Goal: Task Accomplishment & Management: Use online tool/utility

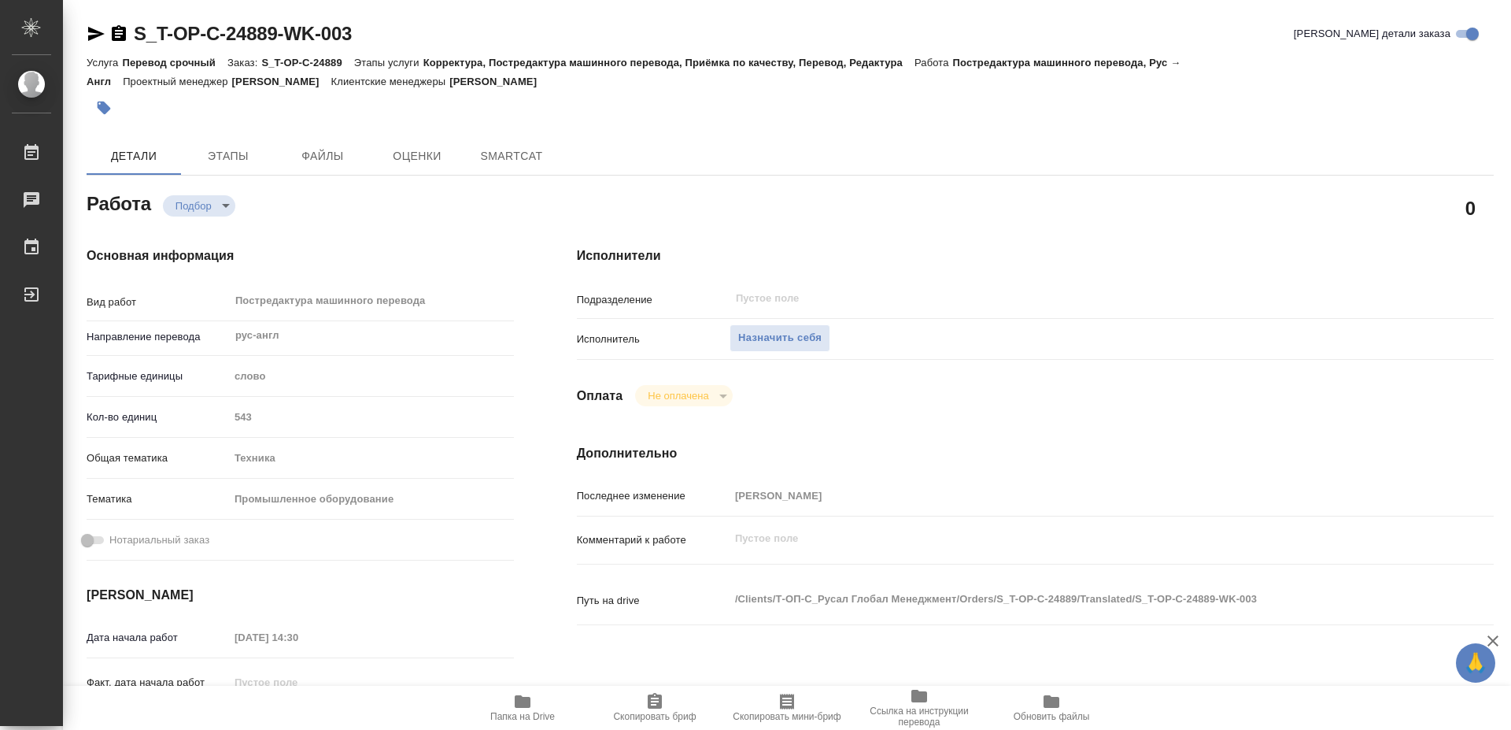
type textarea "x"
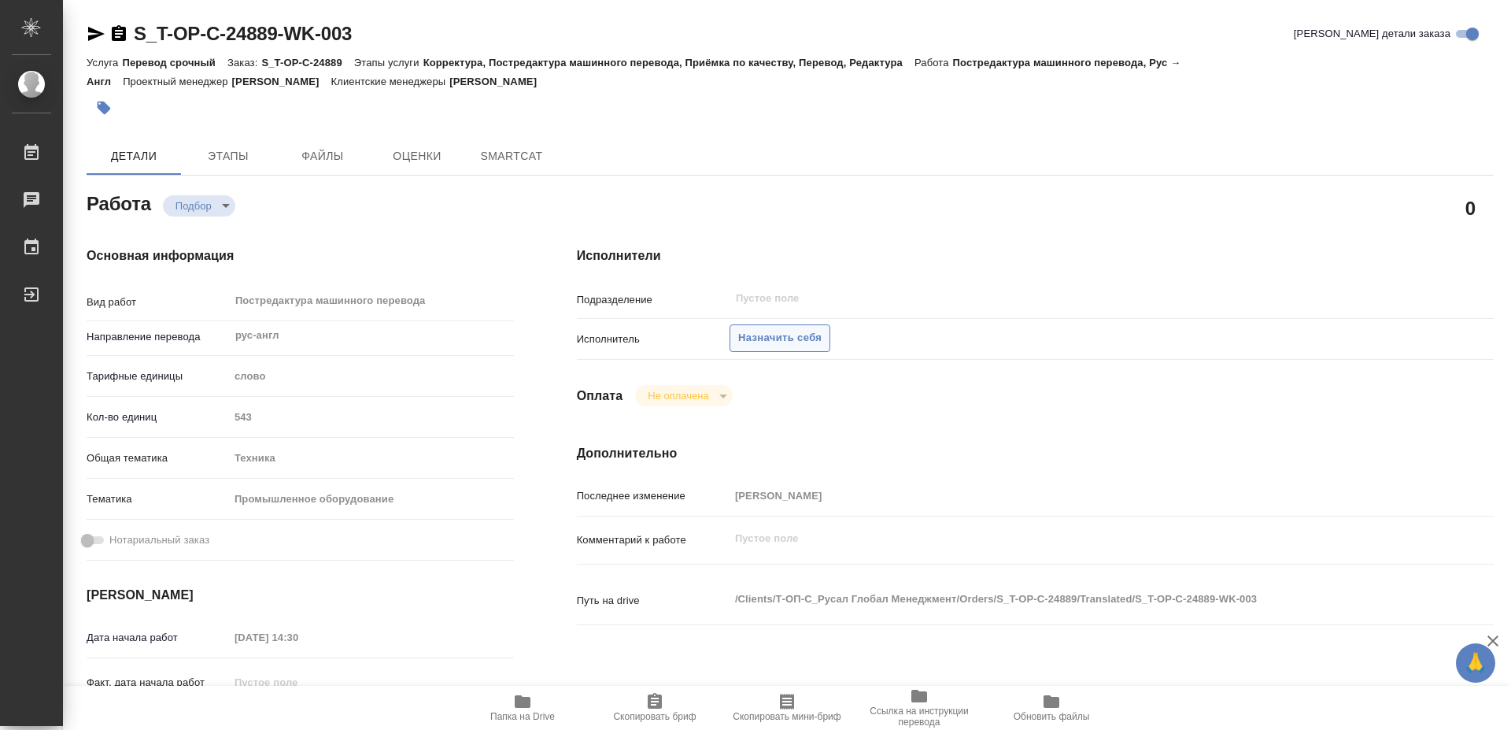
type textarea "x"
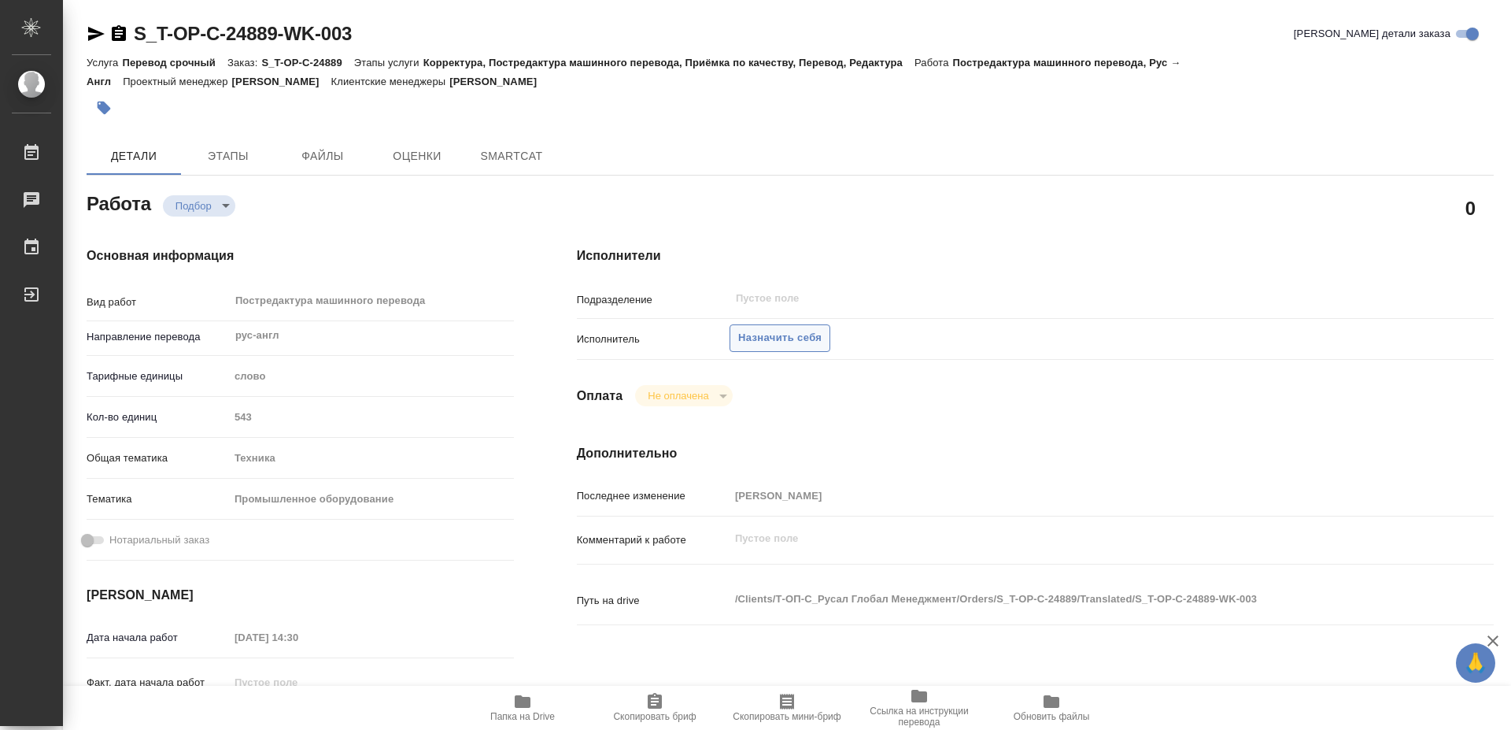
type textarea "x"
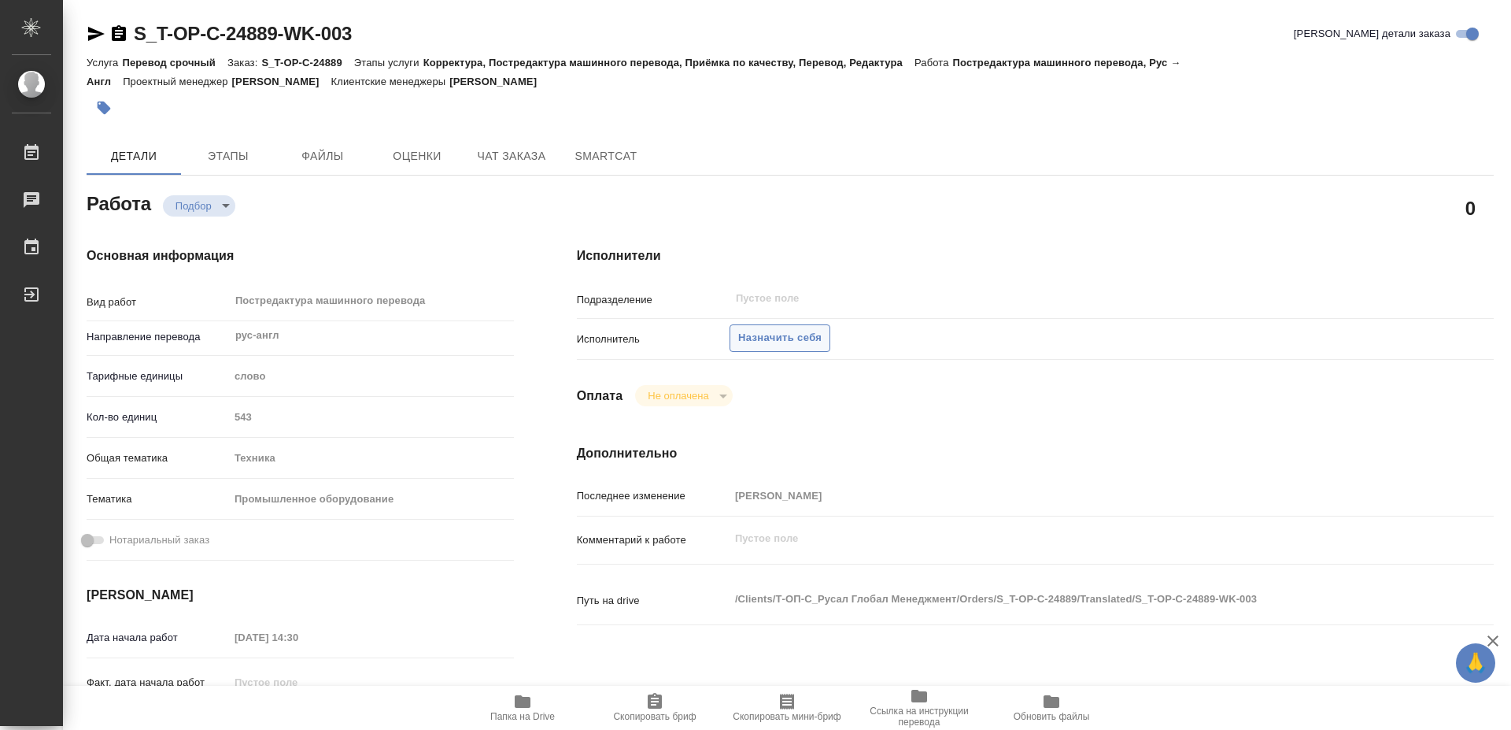
click at [786, 329] on span "Назначить себя" at bounding box center [779, 338] width 83 height 18
type textarea "x"
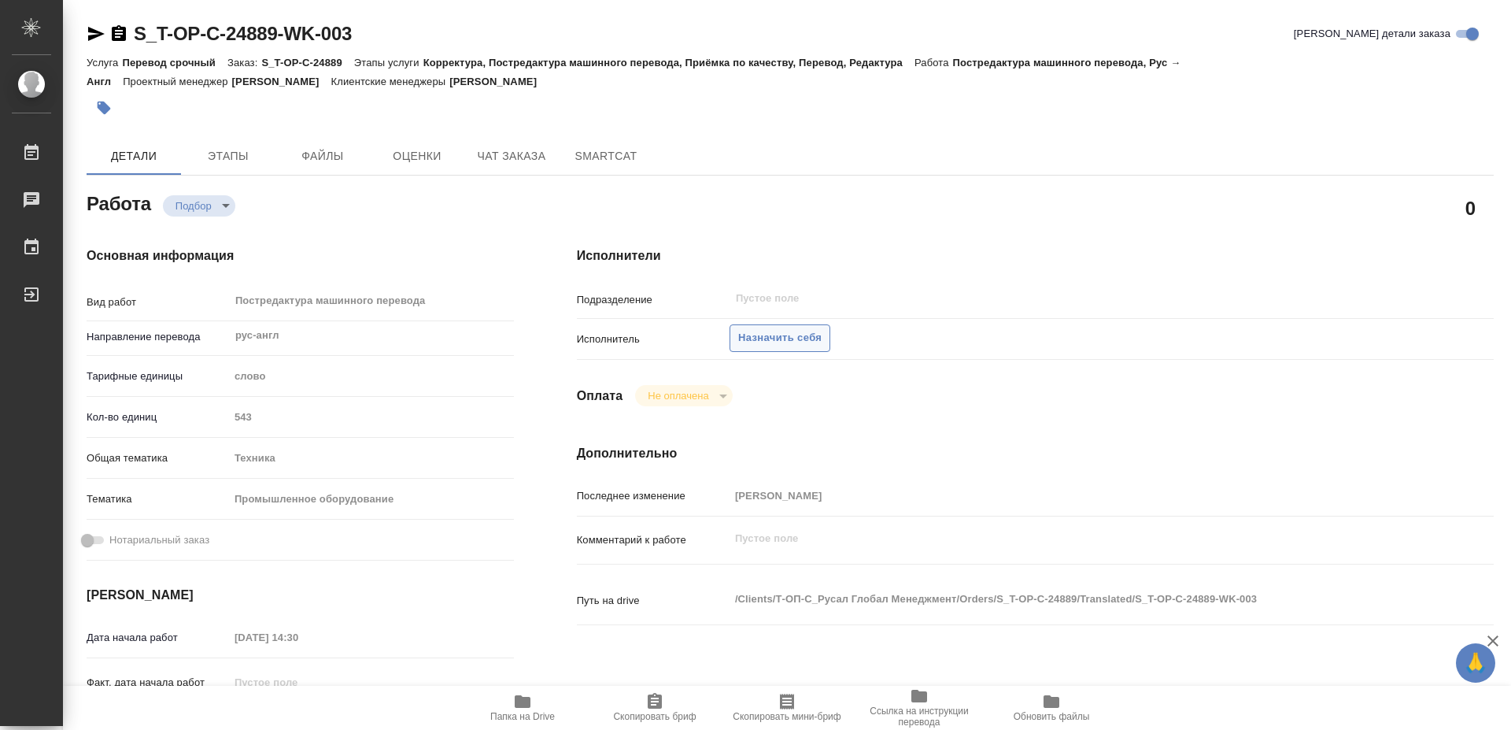
type textarea "x"
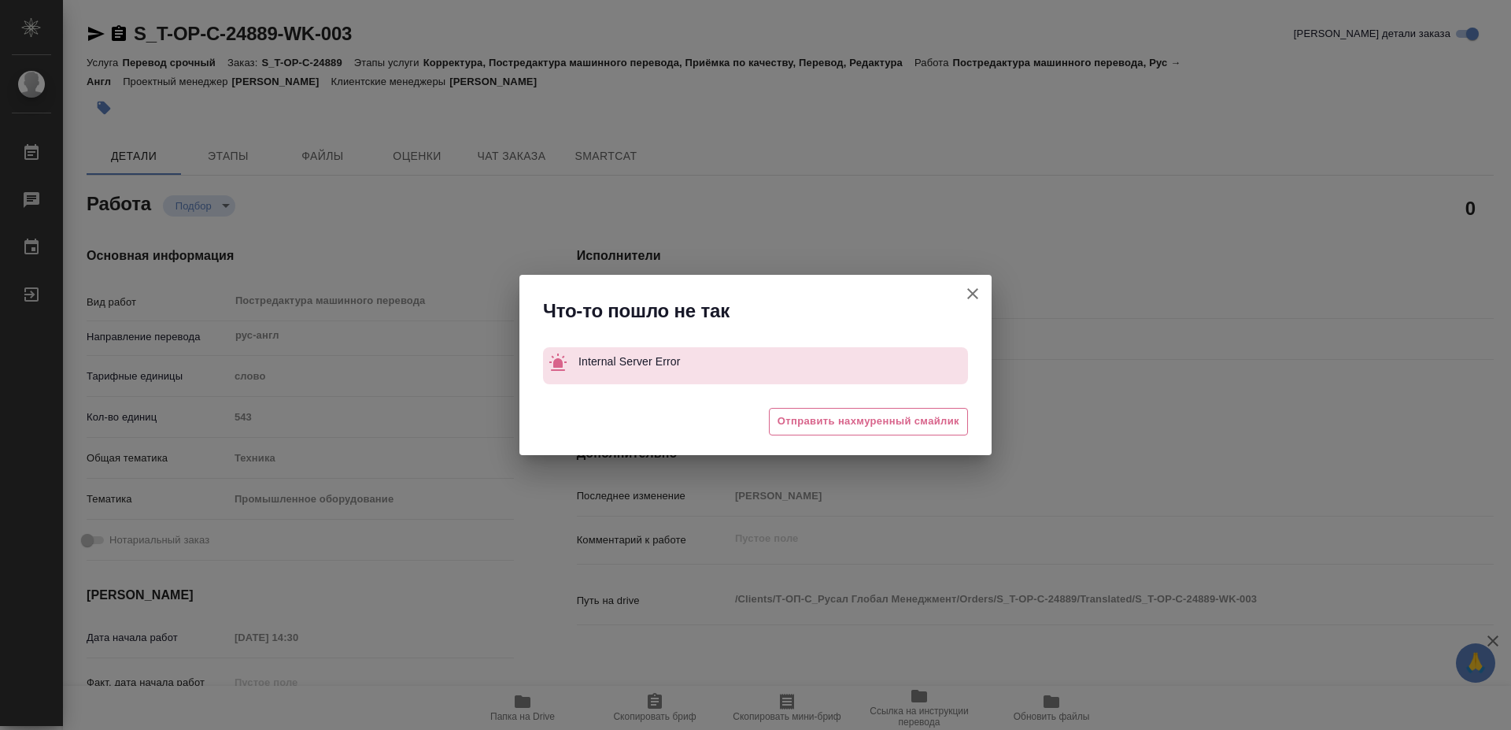
click at [974, 288] on icon "button" at bounding box center [973, 293] width 19 height 19
type textarea "x"
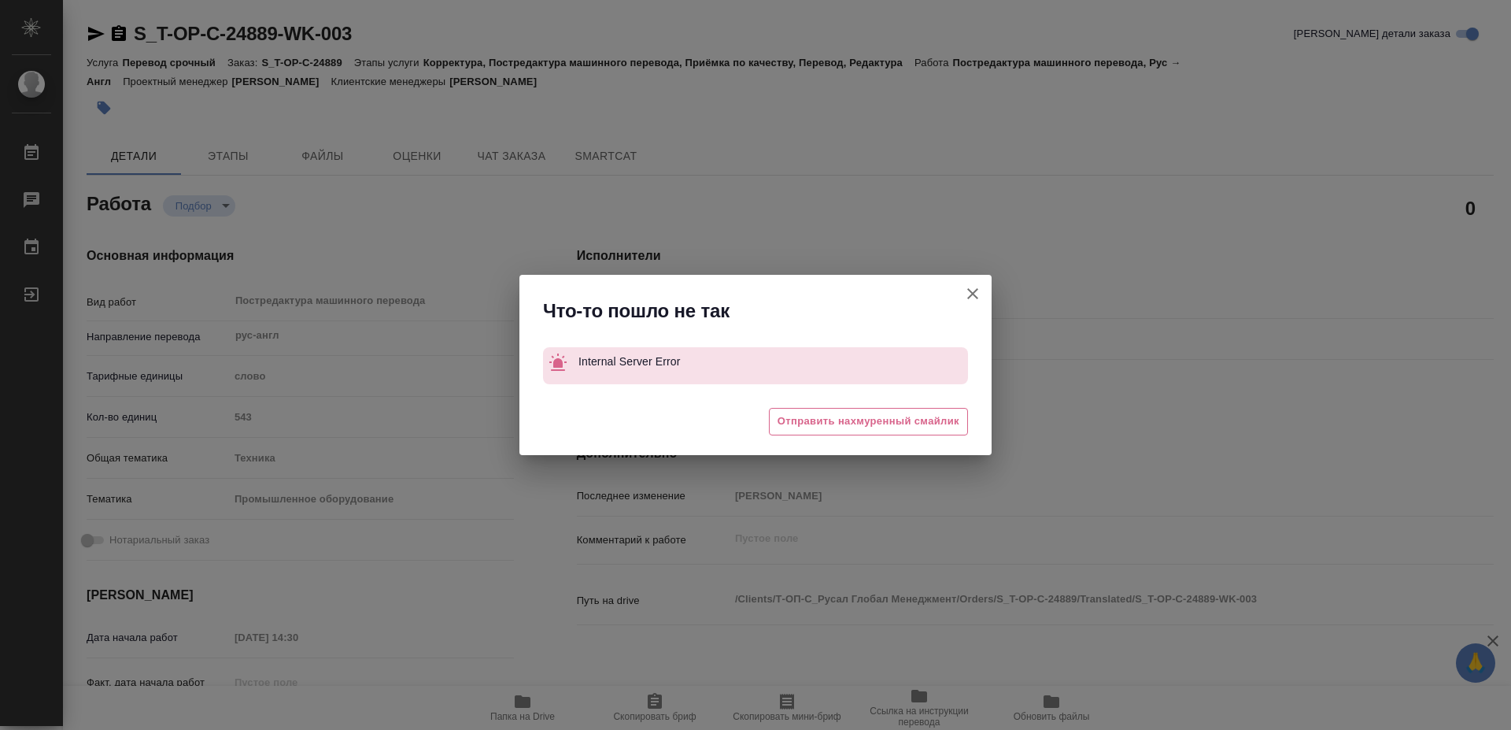
type textarea "x"
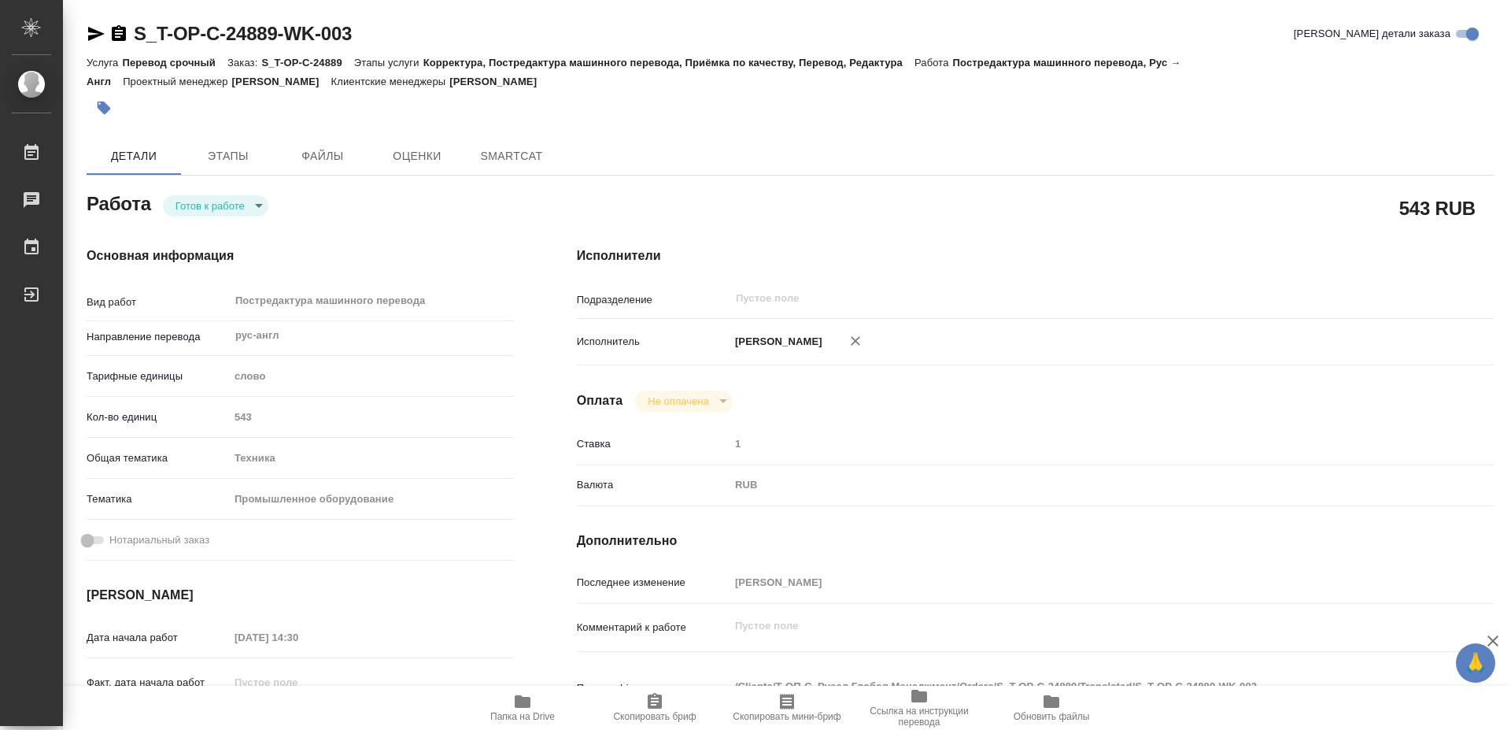
type textarea "x"
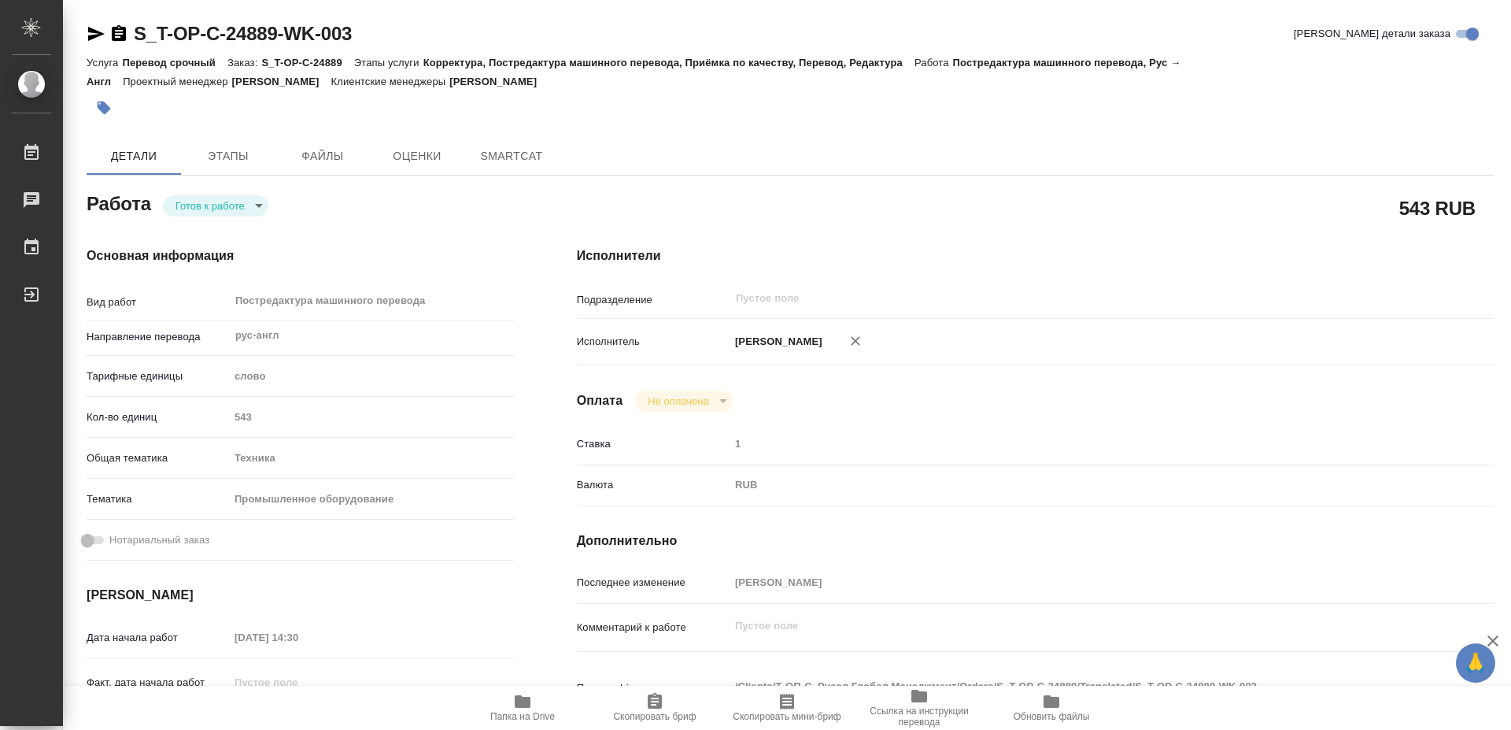
type textarea "x"
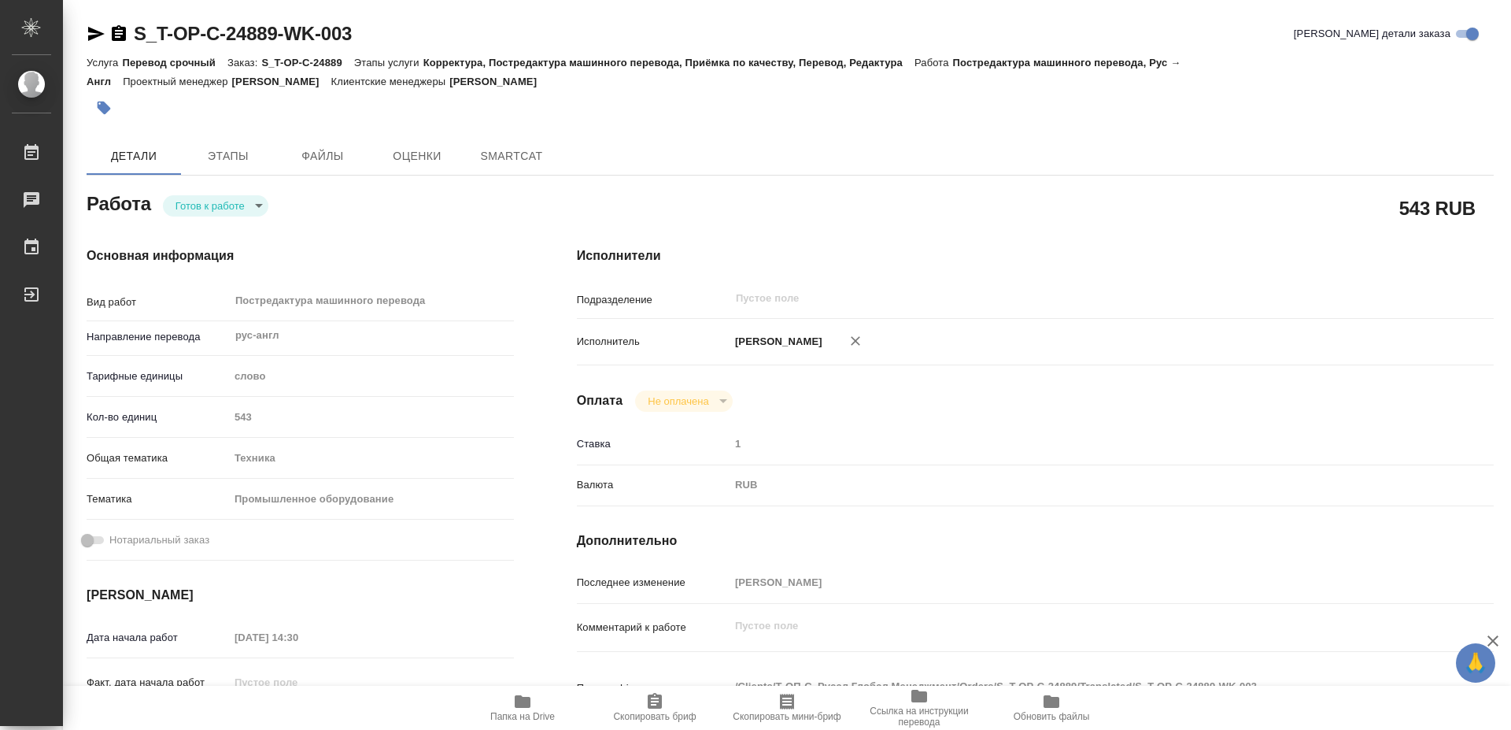
type textarea "x"
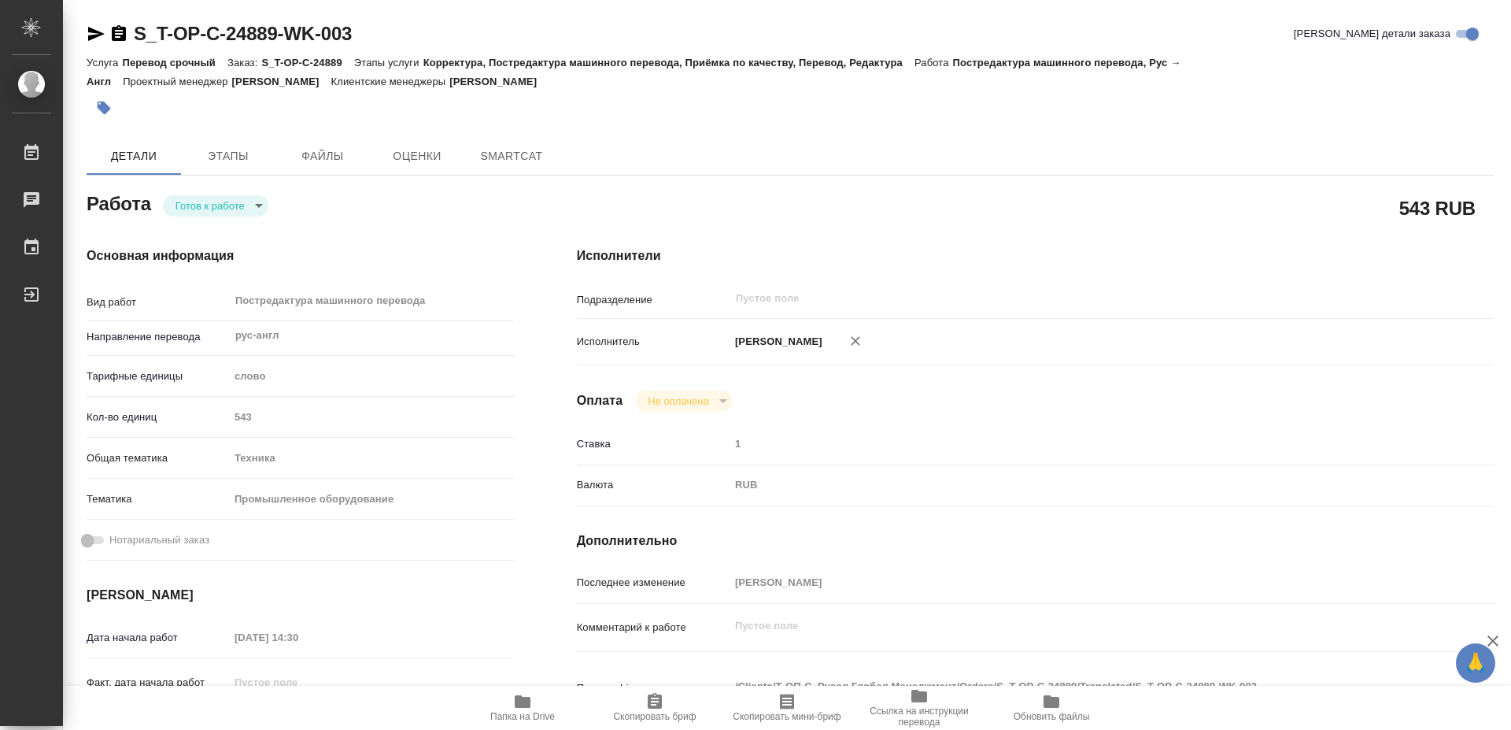
type textarea "x"
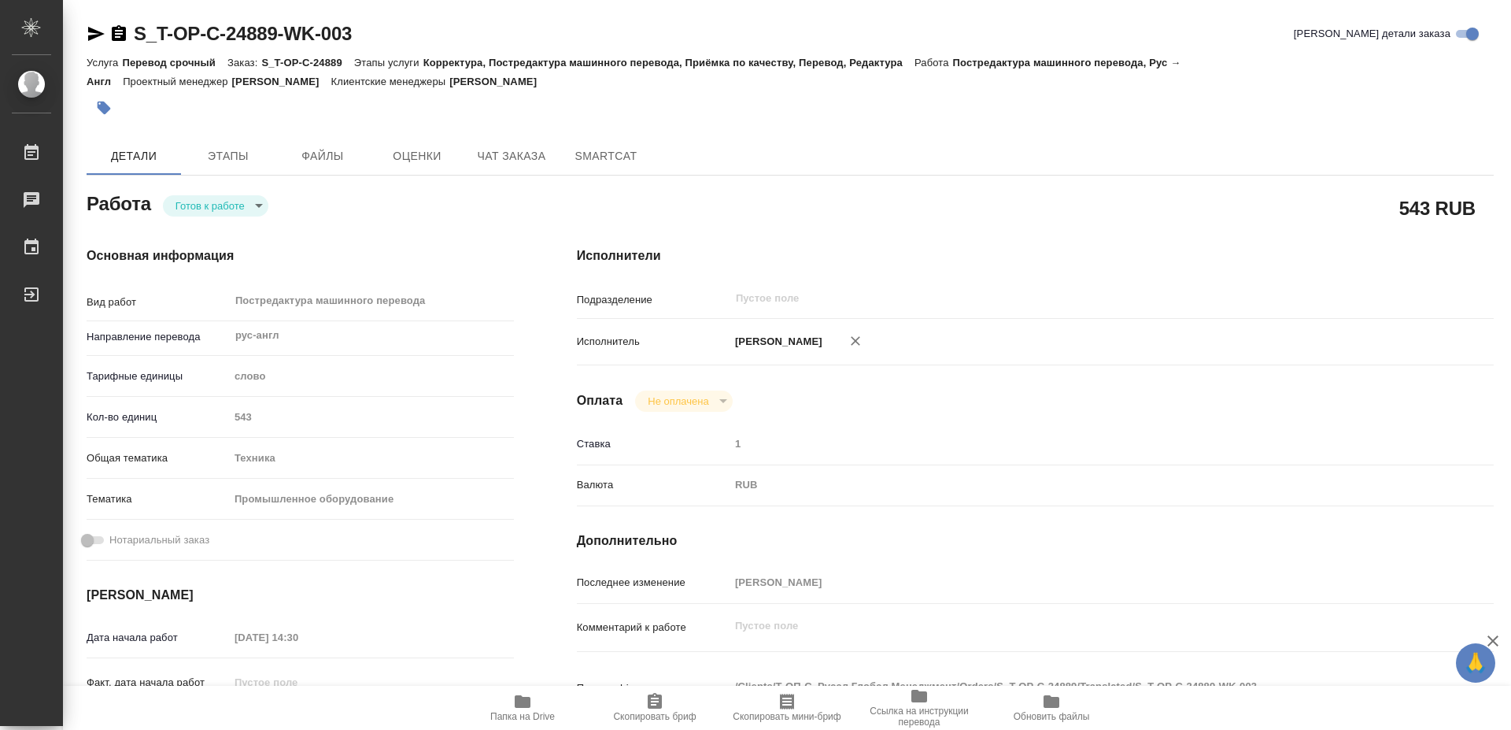
type textarea "x"
